Goal: Transaction & Acquisition: Purchase product/service

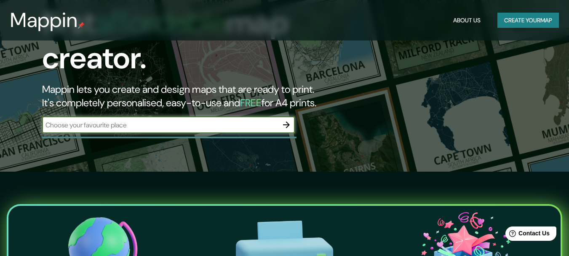
click at [164, 120] on input "text" at bounding box center [160, 125] width 236 height 10
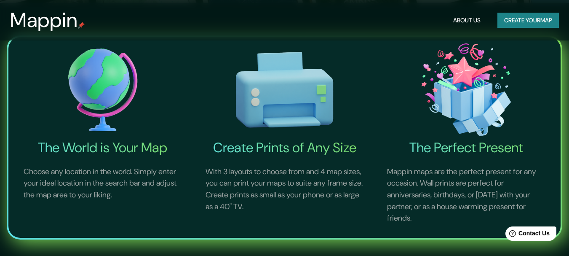
scroll to position [84, 0]
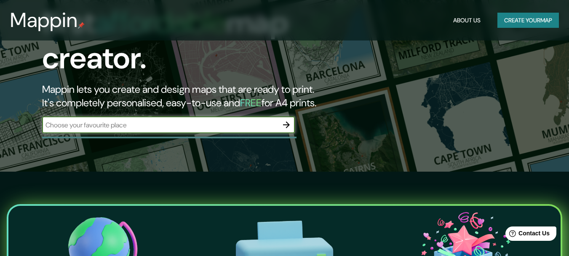
click at [291, 120] on icon "button" at bounding box center [287, 125] width 10 height 10
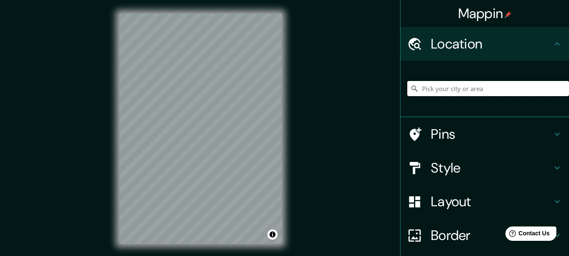
click at [437, 92] on input "Pick your city or area" at bounding box center [489, 88] width 162 height 15
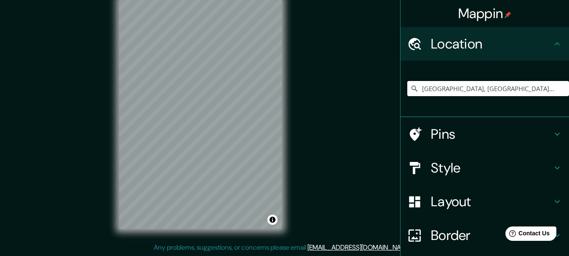
type input "[GEOGRAPHIC_DATA], [GEOGRAPHIC_DATA], [GEOGRAPHIC_DATA]"
click at [329, 74] on div "Mappin Location [GEOGRAPHIC_DATA], [GEOGRAPHIC_DATA], [GEOGRAPHIC_DATA] [GEOGRA…" at bounding box center [284, 120] width 569 height 271
click at [241, 252] on div "Mappin Location [GEOGRAPHIC_DATA], [GEOGRAPHIC_DATA], [GEOGRAPHIC_DATA] [GEOGRA…" at bounding box center [284, 120] width 569 height 271
drag, startPoint x: 194, startPoint y: 142, endPoint x: 200, endPoint y: 97, distance: 45.5
click at [200, 97] on div at bounding box center [202, 97] width 7 height 7
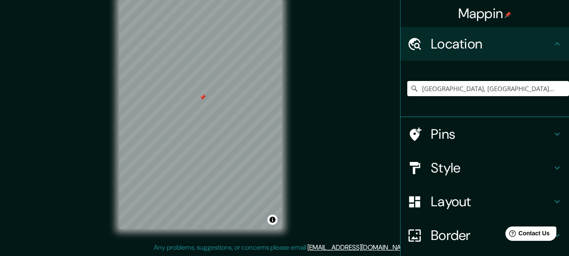
click at [447, 166] on h4 "Style" at bounding box center [491, 167] width 121 height 17
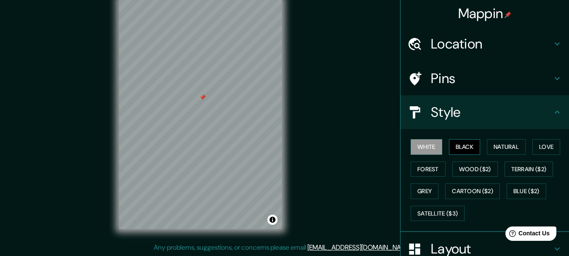
click at [457, 141] on button "Black" at bounding box center [465, 147] width 32 height 16
click at [491, 147] on button "Natural" at bounding box center [506, 147] width 39 height 16
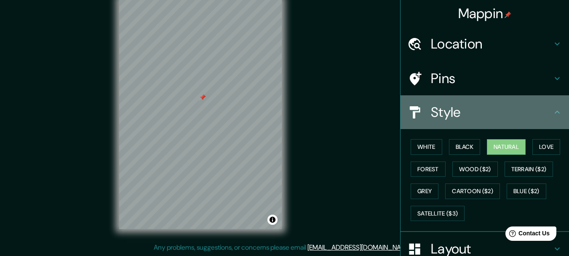
click at [556, 103] on div "Style" at bounding box center [485, 112] width 169 height 34
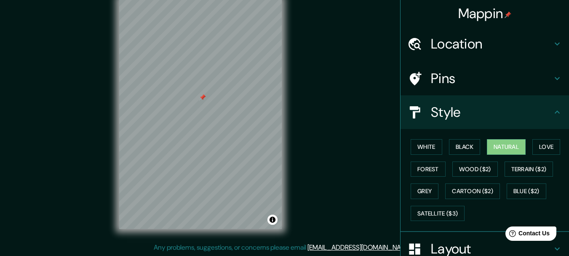
click at [537, 109] on h4 "Style" at bounding box center [491, 112] width 121 height 17
click at [549, 144] on button "Love" at bounding box center [547, 147] width 28 height 16
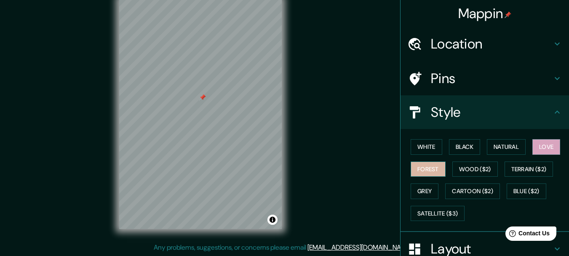
click at [417, 169] on button "Forest" at bounding box center [428, 169] width 35 height 16
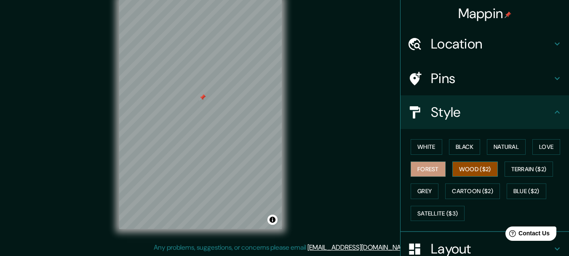
click at [459, 165] on button "Wood ($2)" at bounding box center [476, 169] width 46 height 16
click at [504, 148] on button "Natural" at bounding box center [506, 147] width 39 height 16
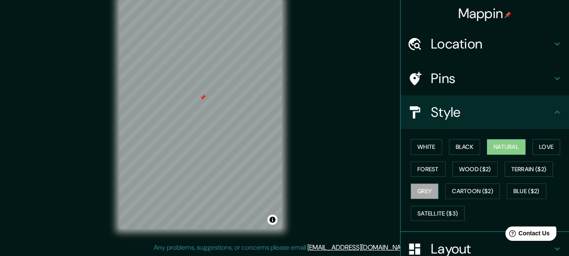
click at [412, 187] on button "Grey" at bounding box center [425, 191] width 28 height 16
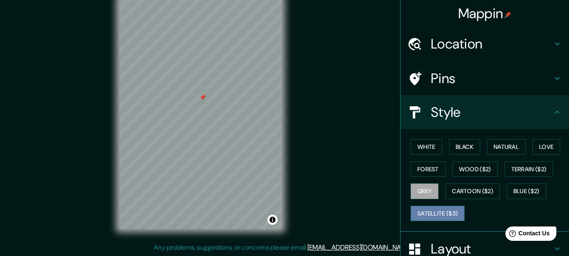
click at [424, 214] on button "Satellite ($3)" at bounding box center [438, 214] width 54 height 16
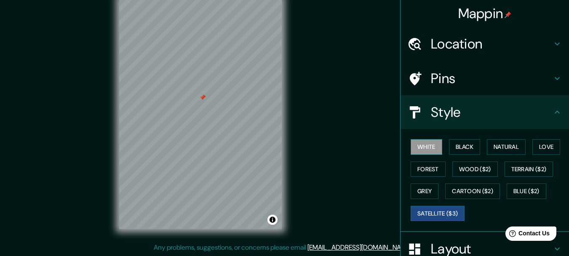
click at [427, 150] on button "White" at bounding box center [427, 147] width 32 height 16
click at [449, 144] on button "Black" at bounding box center [465, 147] width 32 height 16
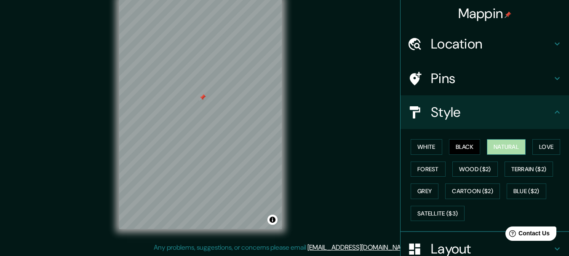
click at [494, 146] on button "Natural" at bounding box center [506, 147] width 39 height 16
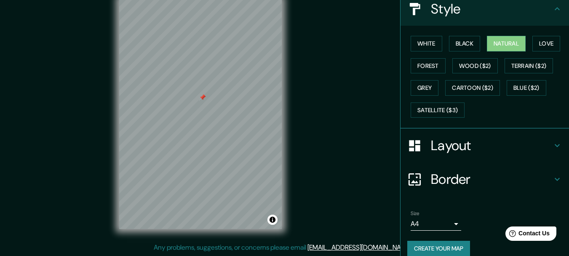
scroll to position [114, 0]
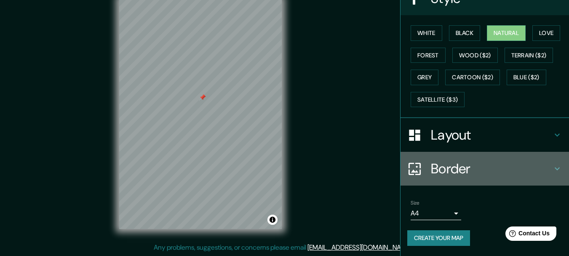
click at [492, 169] on h4 "Border" at bounding box center [491, 168] width 121 height 17
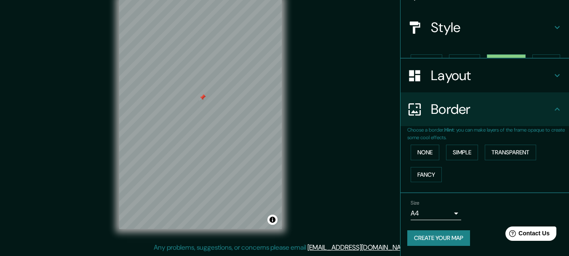
scroll to position [70, 0]
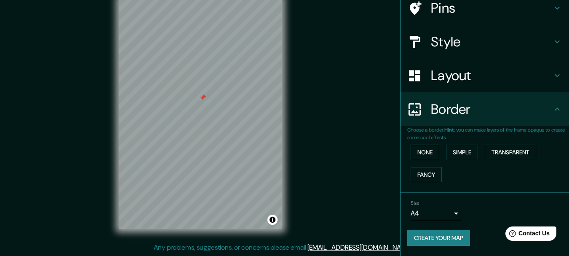
click at [414, 150] on button "None" at bounding box center [425, 153] width 29 height 16
click at [459, 149] on button "Simple" at bounding box center [462, 153] width 32 height 16
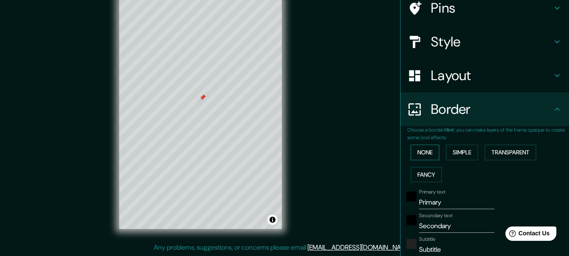
click at [422, 149] on button "None" at bounding box center [425, 153] width 29 height 16
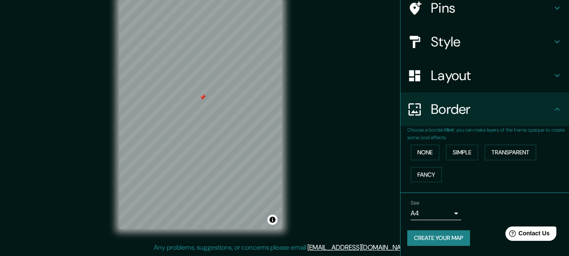
click at [476, 108] on h4 "Border" at bounding box center [491, 109] width 121 height 17
click at [494, 76] on h4 "Layout" at bounding box center [491, 75] width 121 height 17
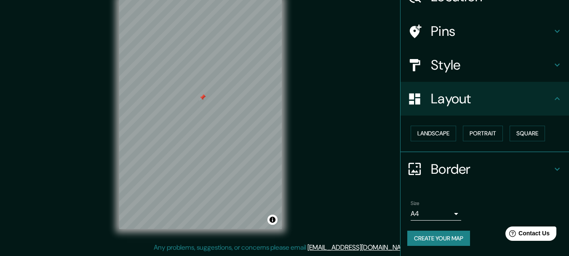
scroll to position [47, 0]
click at [430, 133] on button "Landscape" at bounding box center [434, 134] width 46 height 16
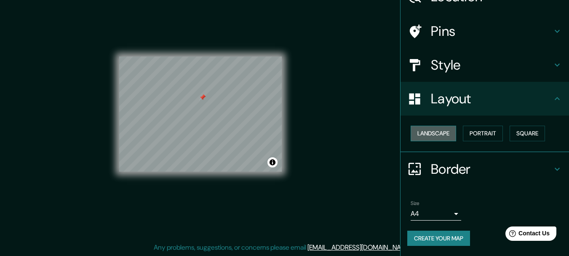
click at [430, 133] on button "Landscape" at bounding box center [434, 134] width 46 height 16
click at [477, 132] on button "Portrait" at bounding box center [483, 134] width 40 height 16
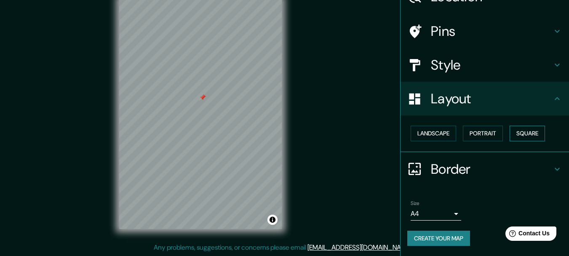
click at [520, 130] on button "Square" at bounding box center [527, 134] width 35 height 16
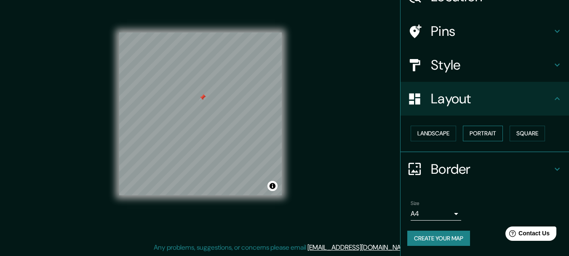
click at [480, 134] on button "Portrait" at bounding box center [483, 134] width 40 height 16
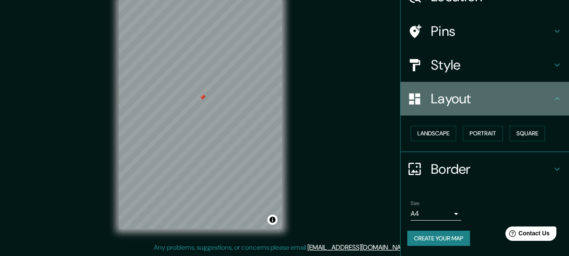
click at [554, 90] on div "Layout" at bounding box center [485, 99] width 169 height 34
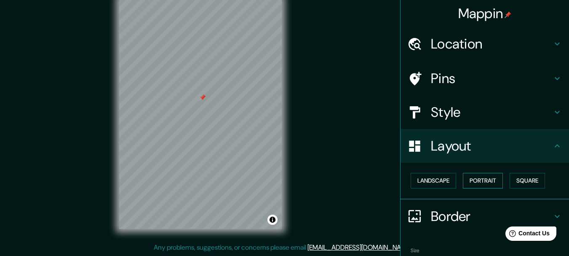
scroll to position [0, 0]
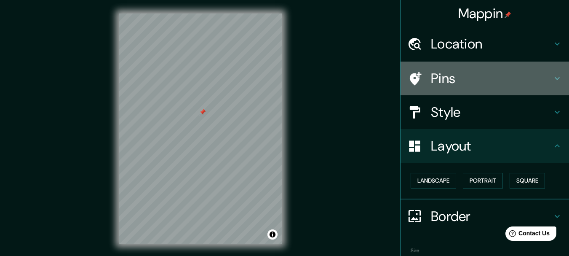
click at [553, 77] on icon at bounding box center [558, 78] width 10 height 10
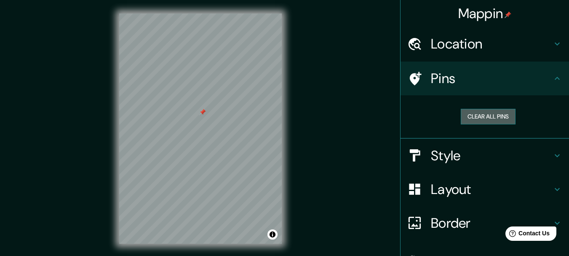
click at [472, 113] on button "Clear all pins" at bounding box center [488, 117] width 55 height 16
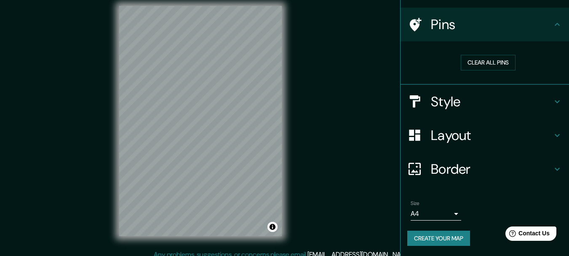
scroll to position [15, 0]
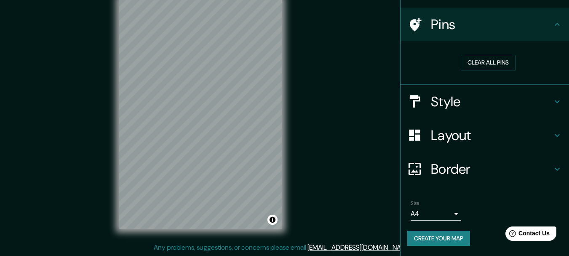
click at [429, 237] on button "Create your map" at bounding box center [439, 239] width 63 height 16
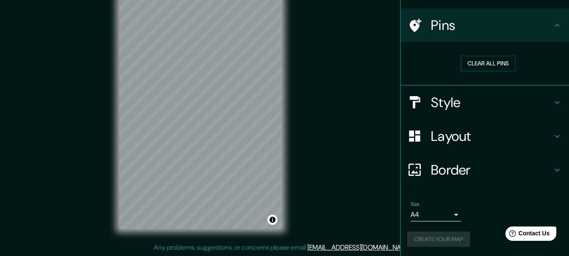
scroll to position [54, 0]
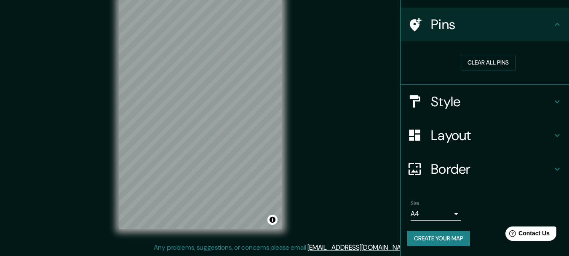
click at [438, 234] on button "Create your map" at bounding box center [439, 239] width 63 height 16
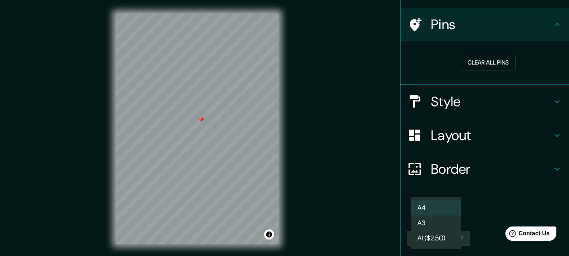
click at [438, 211] on body "Mappin Location [GEOGRAPHIC_DATA], [GEOGRAPHIC_DATA], [GEOGRAPHIC_DATA] [GEOGRA…" at bounding box center [284, 128] width 569 height 256
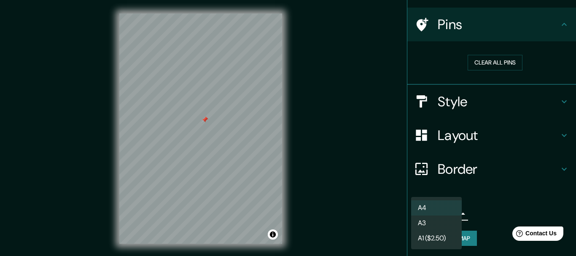
click at [428, 223] on li "A3" at bounding box center [436, 222] width 51 height 15
type input "a4"
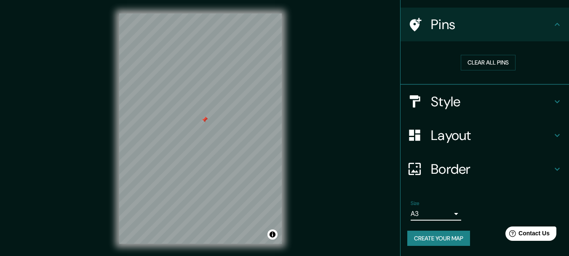
click at [429, 239] on button "Create your map" at bounding box center [439, 239] width 63 height 16
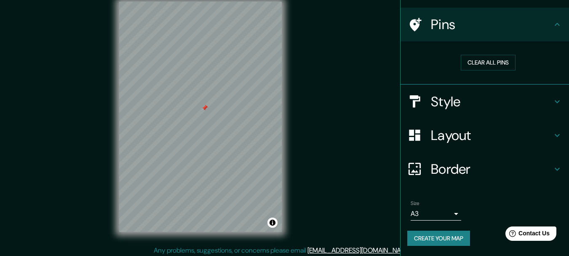
scroll to position [15, 0]
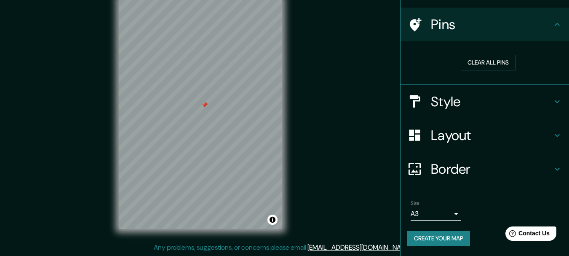
click at [441, 241] on button "Create your map" at bounding box center [439, 239] width 63 height 16
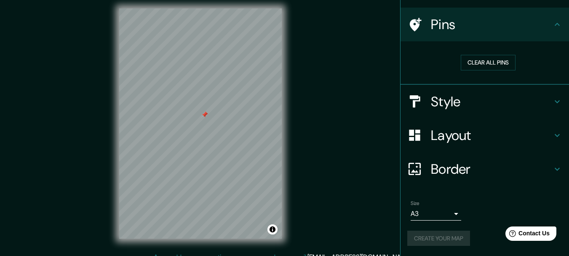
scroll to position [0, 0]
